Goal: Task Accomplishment & Management: Manage account settings

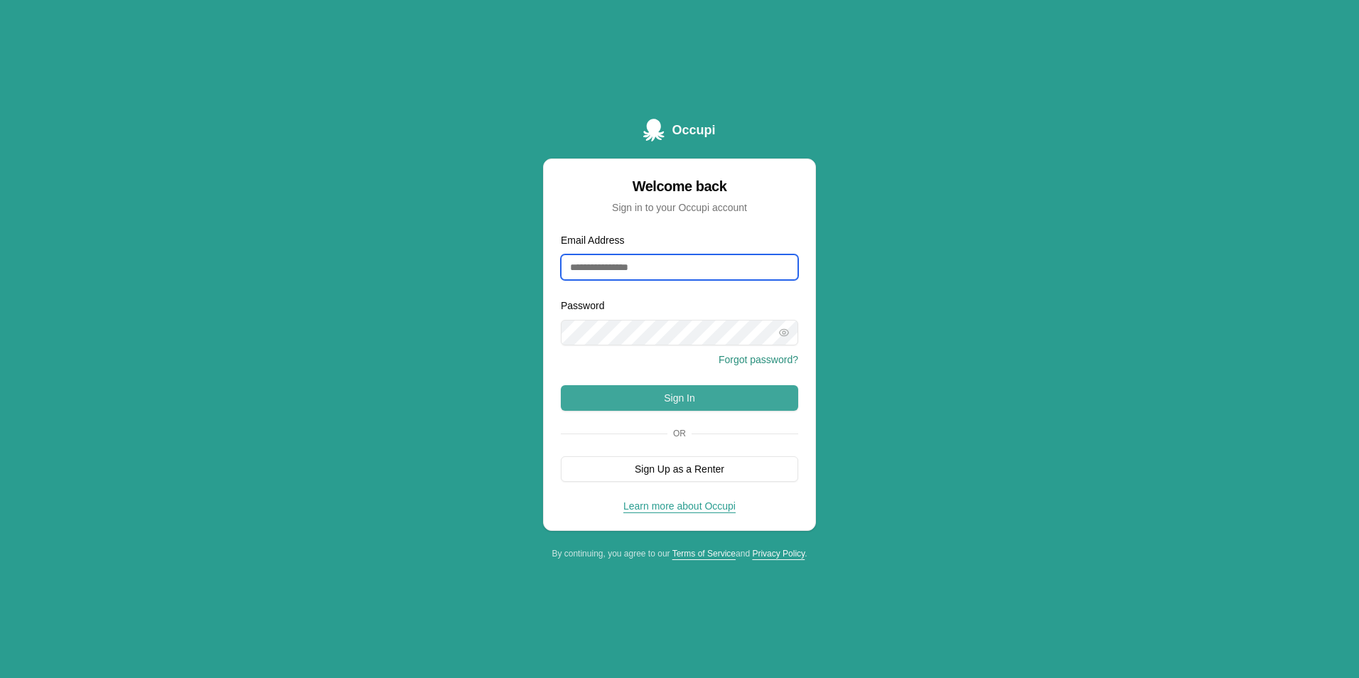
type input "**********"
click at [624, 402] on button "Sign In" at bounding box center [679, 398] width 237 height 26
